Goal: Information Seeking & Learning: Learn about a topic

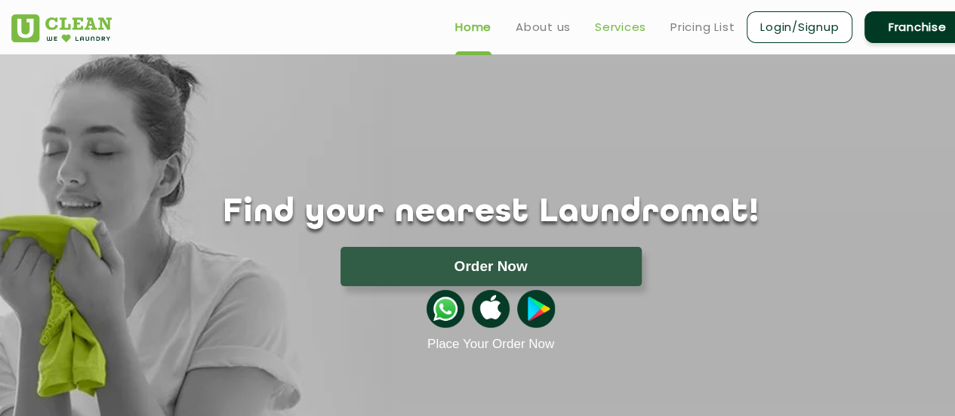
click at [612, 30] on link "Services" at bounding box center [620, 27] width 51 height 18
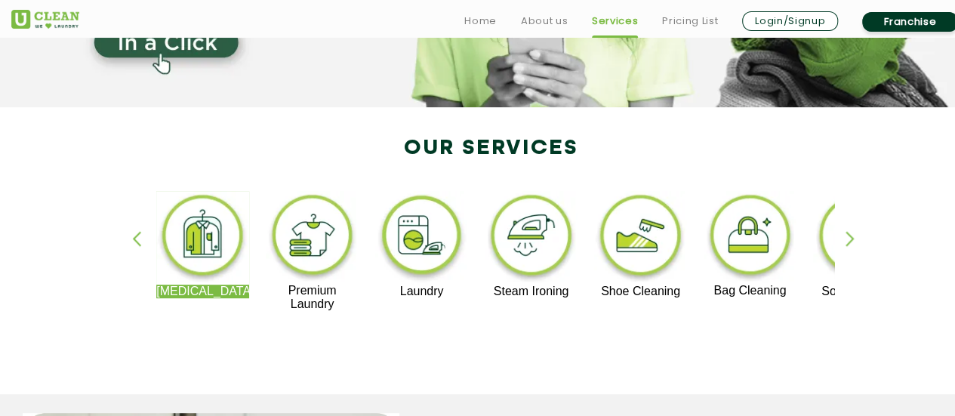
scroll to position [302, 0]
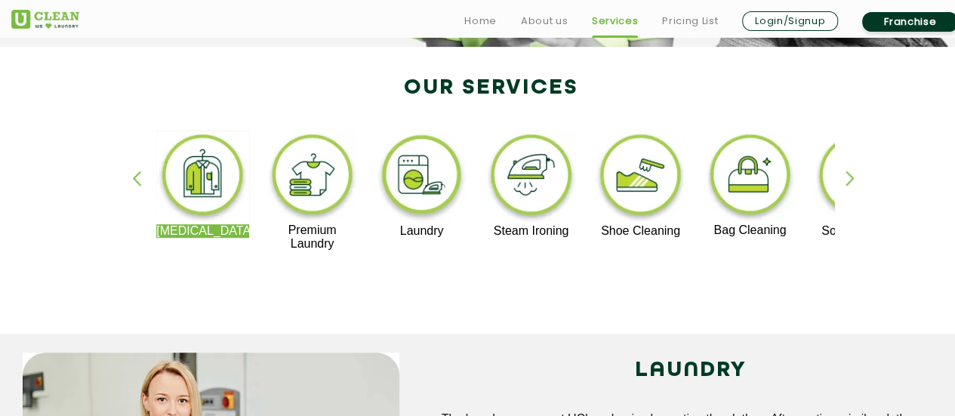
click at [621, 198] on img at bounding box center [640, 178] width 93 height 94
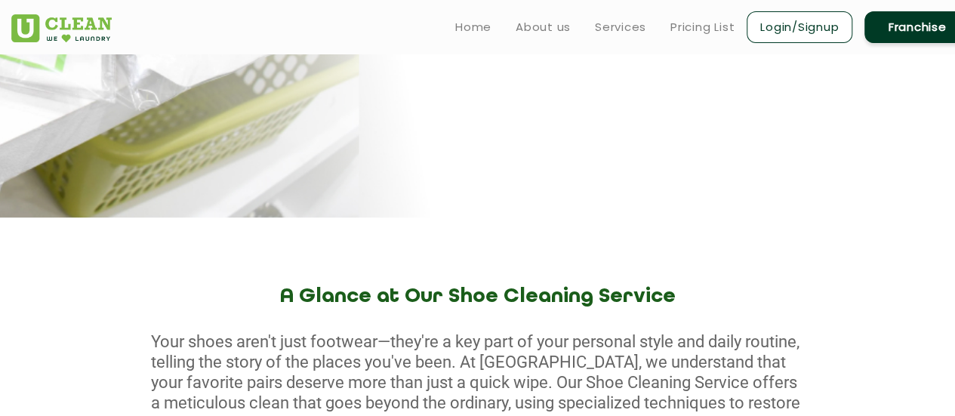
scroll to position [335, 0]
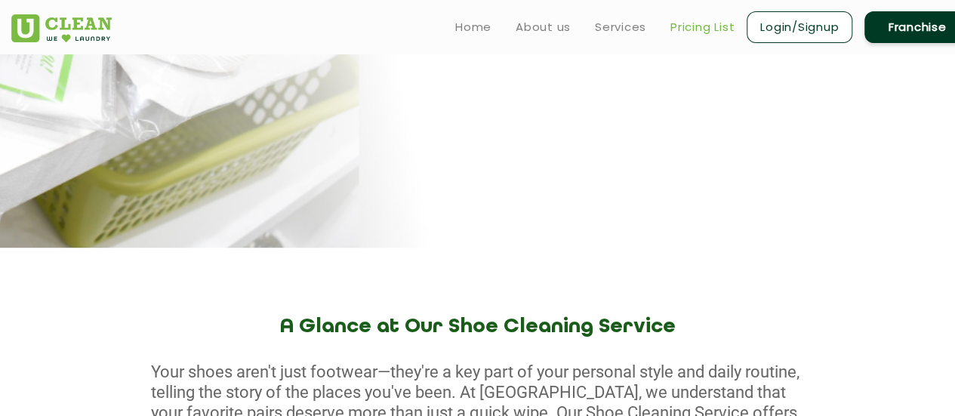
click at [693, 26] on link "Pricing List" at bounding box center [702, 27] width 64 height 18
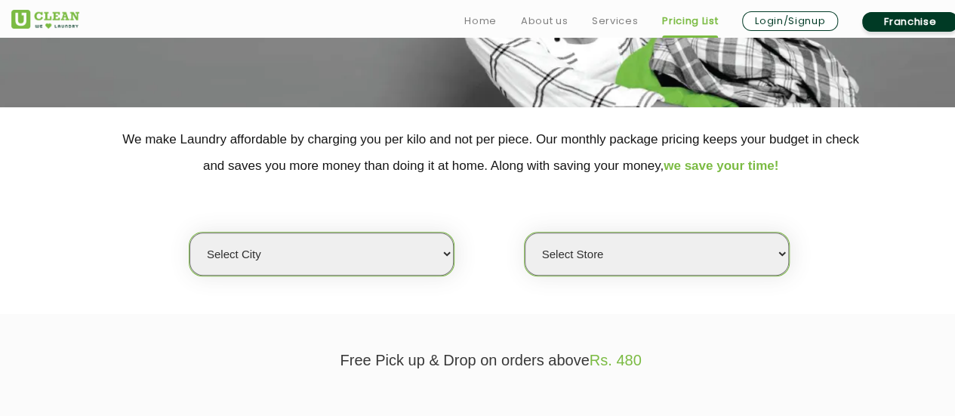
scroll to position [362, 0]
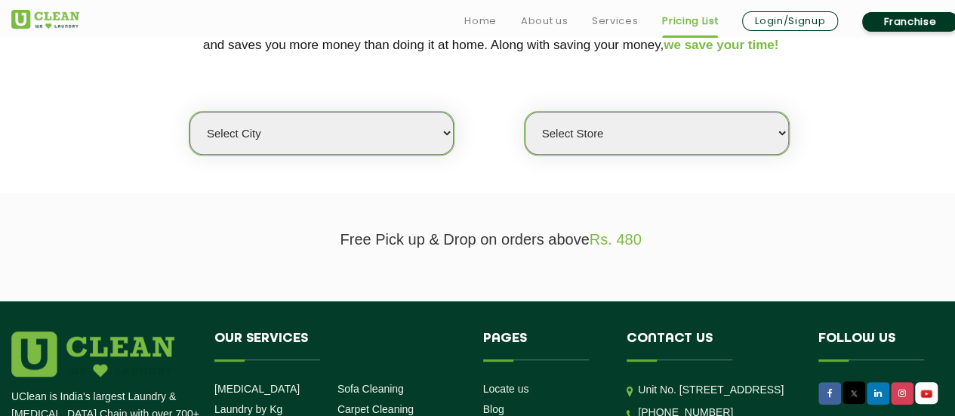
click at [438, 131] on select "Select city [GEOGRAPHIC_DATA] [GEOGRAPHIC_DATA] [GEOGRAPHIC_DATA] [GEOGRAPHIC_D…" at bounding box center [322, 133] width 264 height 43
select select "70"
click at [190, 112] on select "Select city [GEOGRAPHIC_DATA] [GEOGRAPHIC_DATA] [GEOGRAPHIC_DATA] [GEOGRAPHIC_D…" at bounding box center [322, 133] width 264 height 43
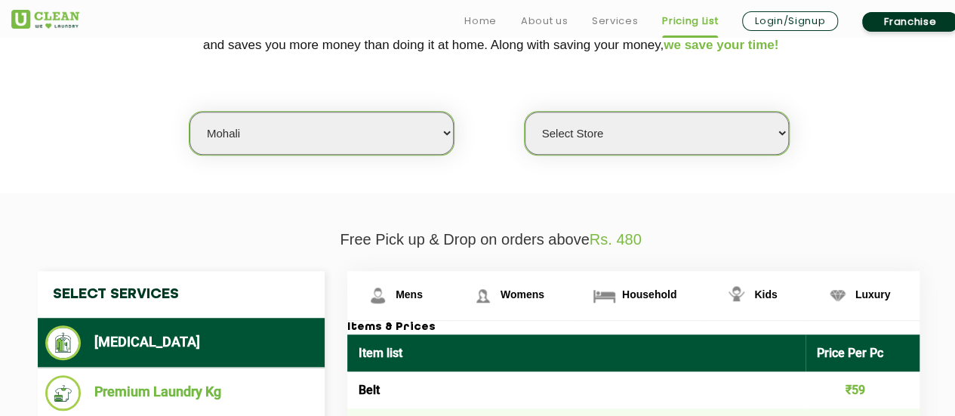
click at [668, 129] on select "Select Store [GEOGRAPHIC_DATA]-61 [GEOGRAPHIC_DATA]" at bounding box center [657, 133] width 264 height 43
select select "581"
click at [525, 112] on select "Select Store [GEOGRAPHIC_DATA]-61 [GEOGRAPHIC_DATA]" at bounding box center [657, 133] width 264 height 43
click at [582, 166] on section "We make Laundry affordable by charging you per kilo and not per piece. Our mont…" at bounding box center [477, 89] width 955 height 207
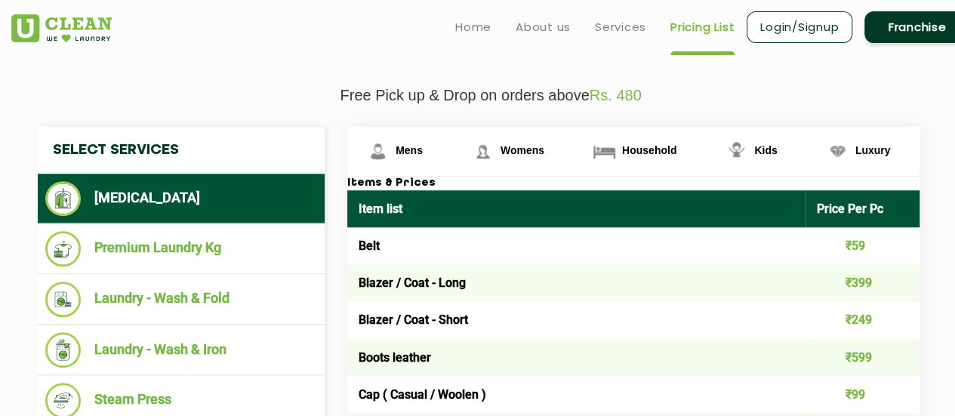
scroll to position [0, 0]
